Goal: Information Seeking & Learning: Learn about a topic

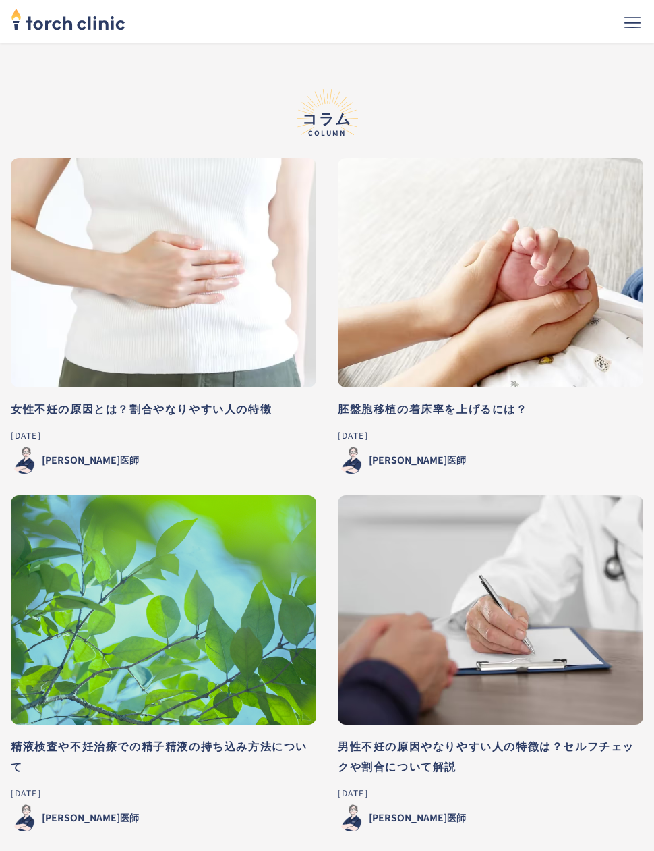
scroll to position [3502, 0]
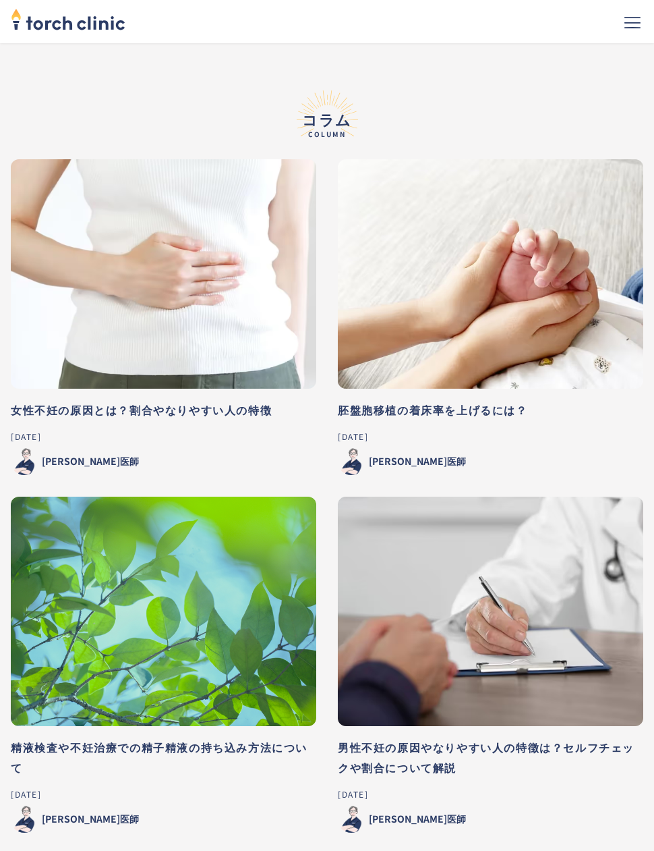
click at [560, 344] on img at bounding box center [491, 273] width 306 height 229
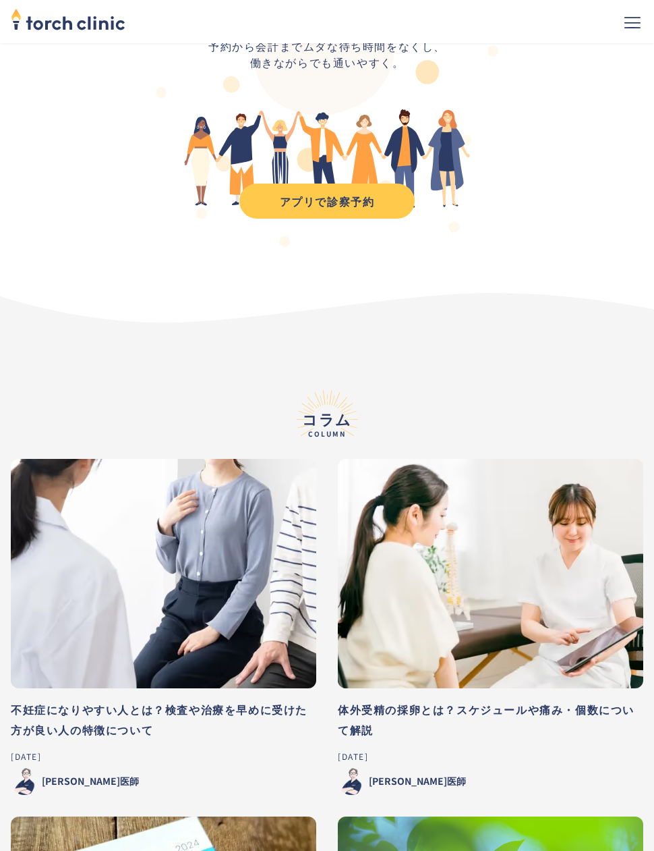
scroll to position [4626, 0]
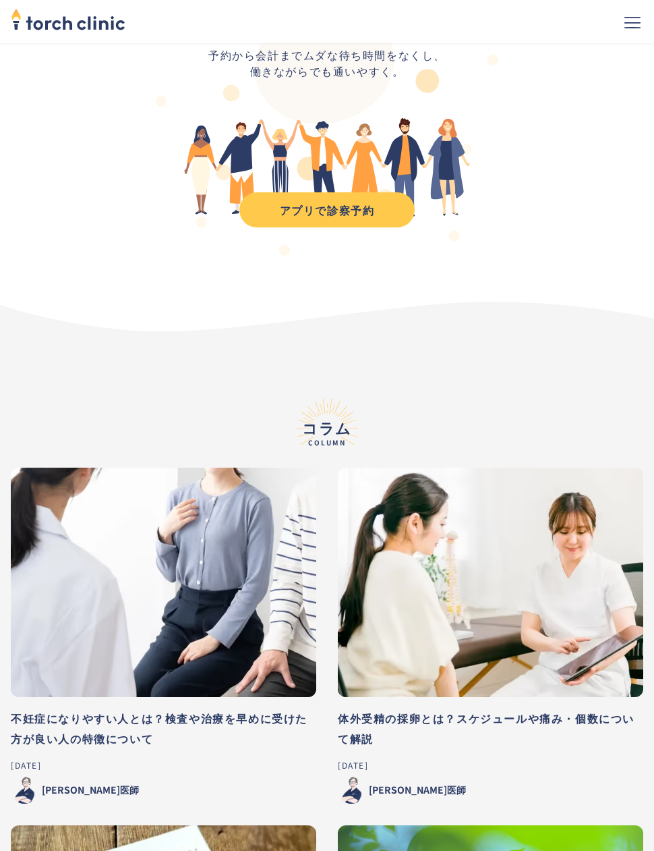
click at [568, 663] on img at bounding box center [491, 582] width 306 height 229
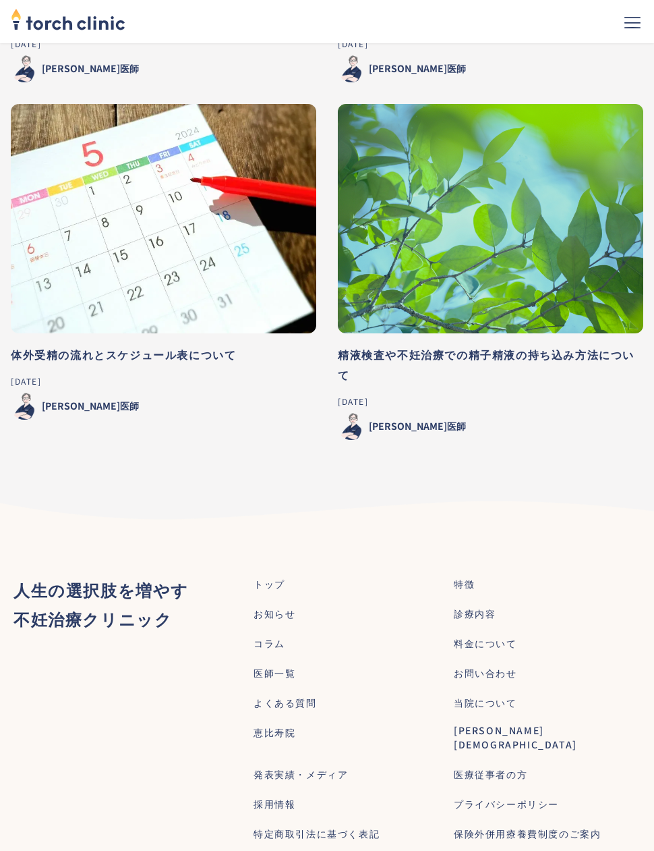
scroll to position [5347, 0]
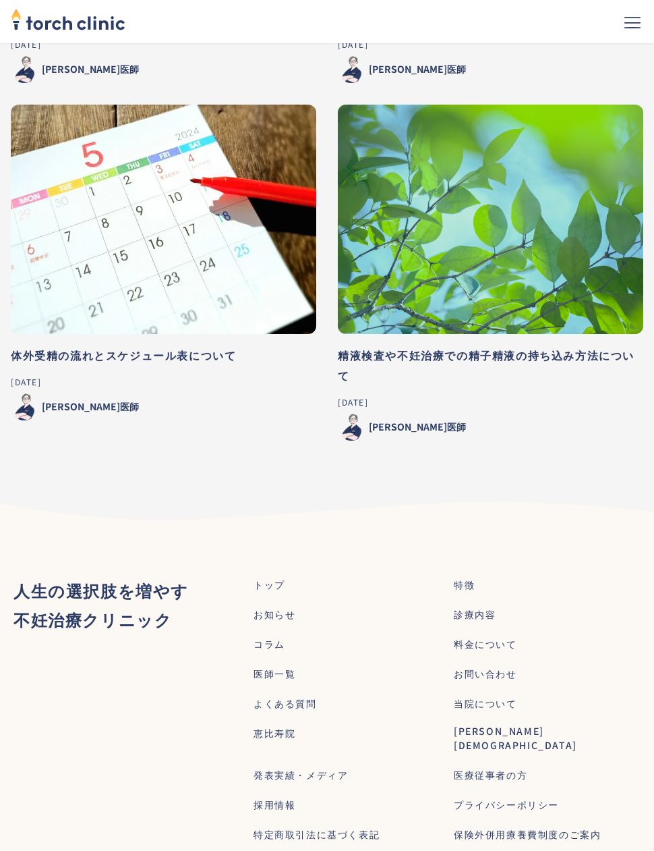
click at [57, 204] on img at bounding box center [164, 219] width 306 height 229
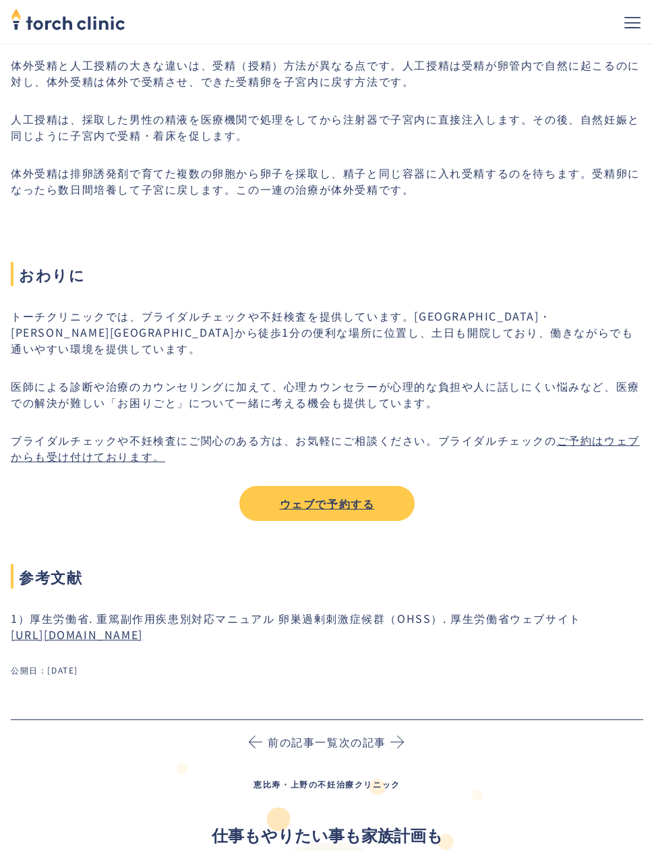
scroll to position [4789, 0]
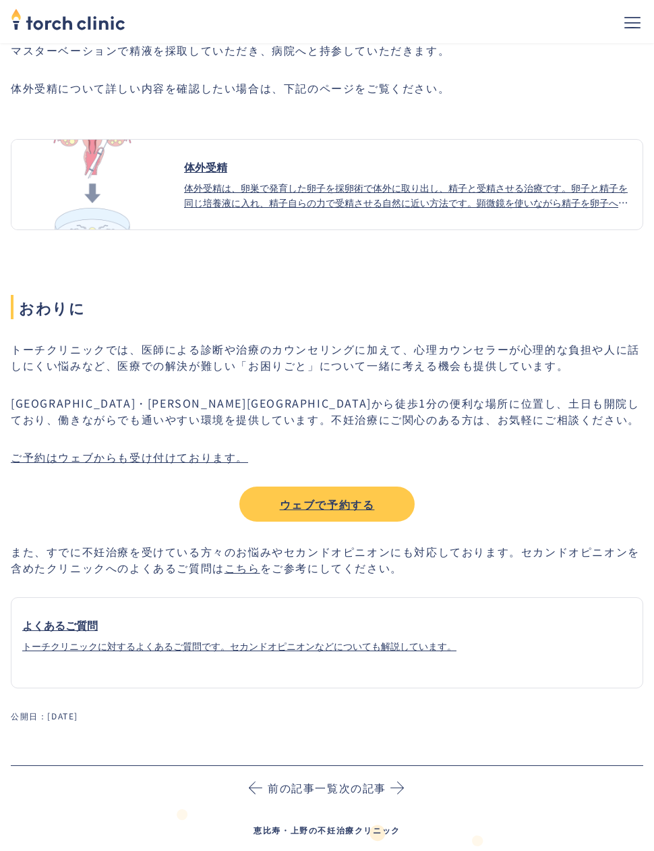
scroll to position [2398, 0]
